Goal: Task Accomplishment & Management: Manage account settings

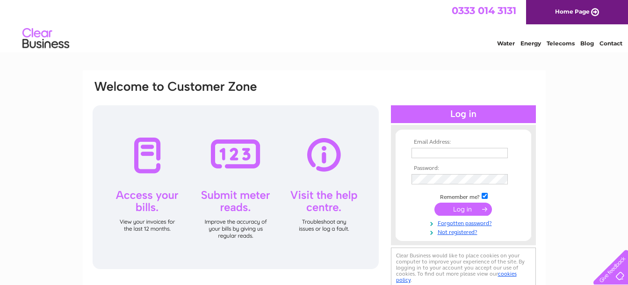
type input "[EMAIL_ADDRESS][DOMAIN_NAME]"
click at [451, 210] on input "submit" at bounding box center [463, 209] width 58 height 13
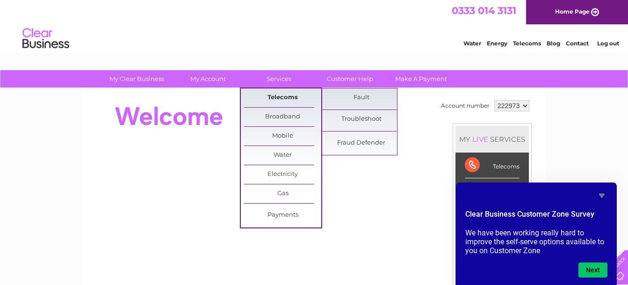
click at [284, 100] on link "Telecoms" at bounding box center [282, 97] width 77 height 19
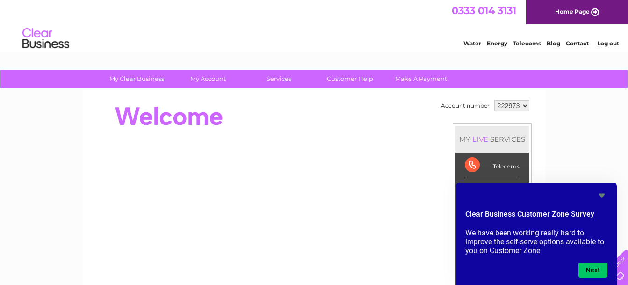
click at [591, 267] on button "Next" at bounding box center [593, 269] width 29 height 15
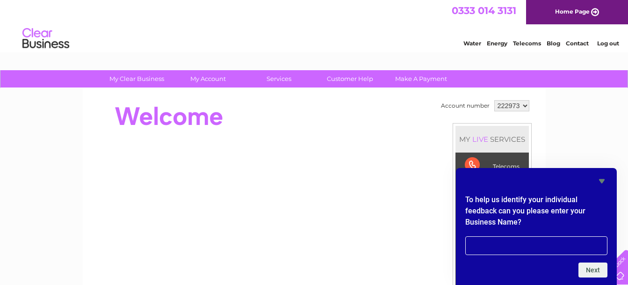
click at [525, 103] on select "222973 222980" at bounding box center [511, 105] width 35 height 11
click at [523, 104] on select "222973 222980" at bounding box center [511, 105] width 35 height 11
click at [537, 127] on div "Account number 222973 222980 MY LIVE SERVICES Telecoms Broadband Mobile Water E…" at bounding box center [314, 261] width 463 height 347
click at [527, 106] on select "222973 222980" at bounding box center [511, 105] width 35 height 11
